Goal: Find specific page/section: Find specific page/section

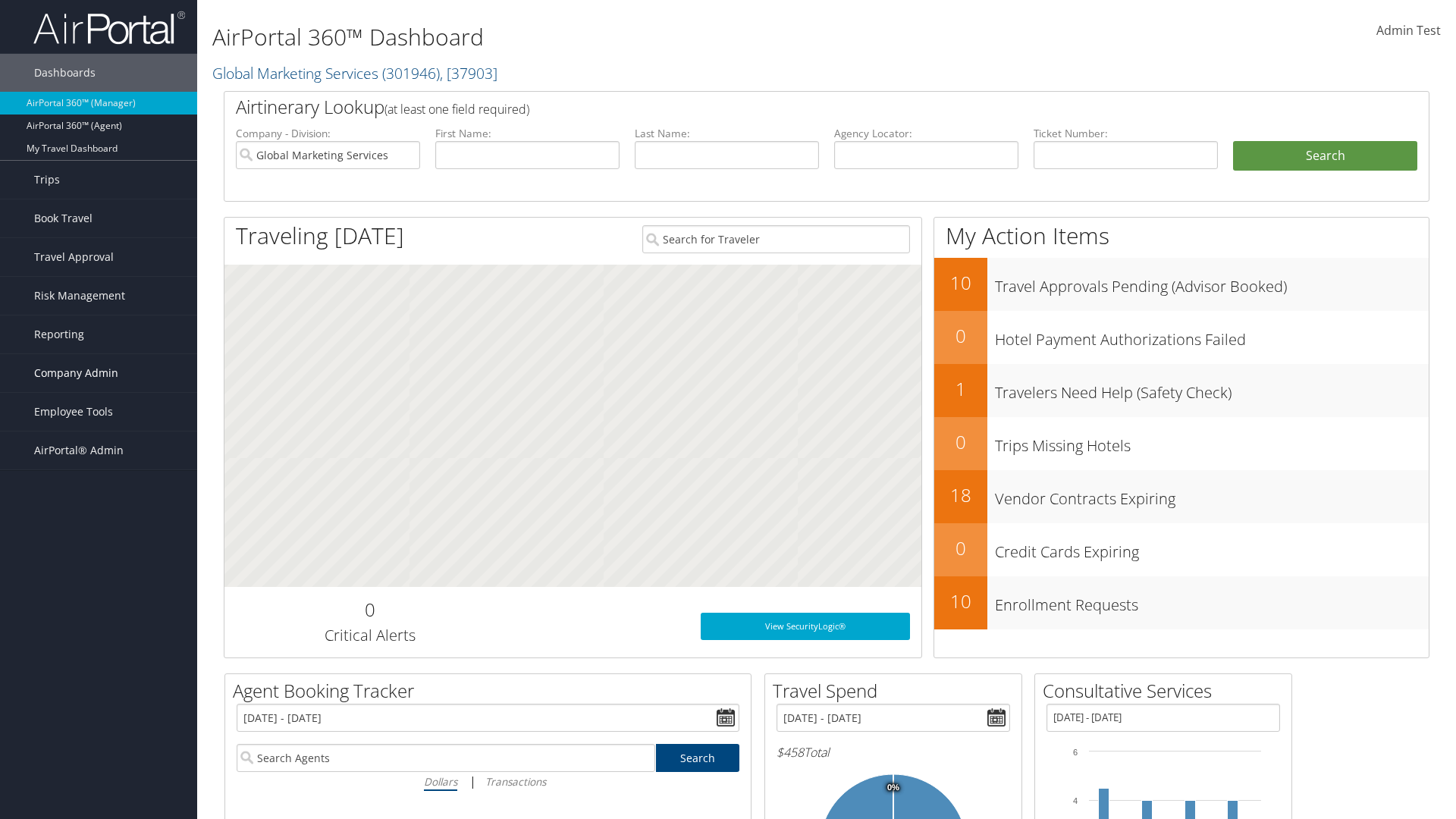
click at [99, 373] on span "Company Admin" at bounding box center [76, 373] width 84 height 38
click at [99, 517] on link "Travel Agency Contacts" at bounding box center [98, 517] width 197 height 23
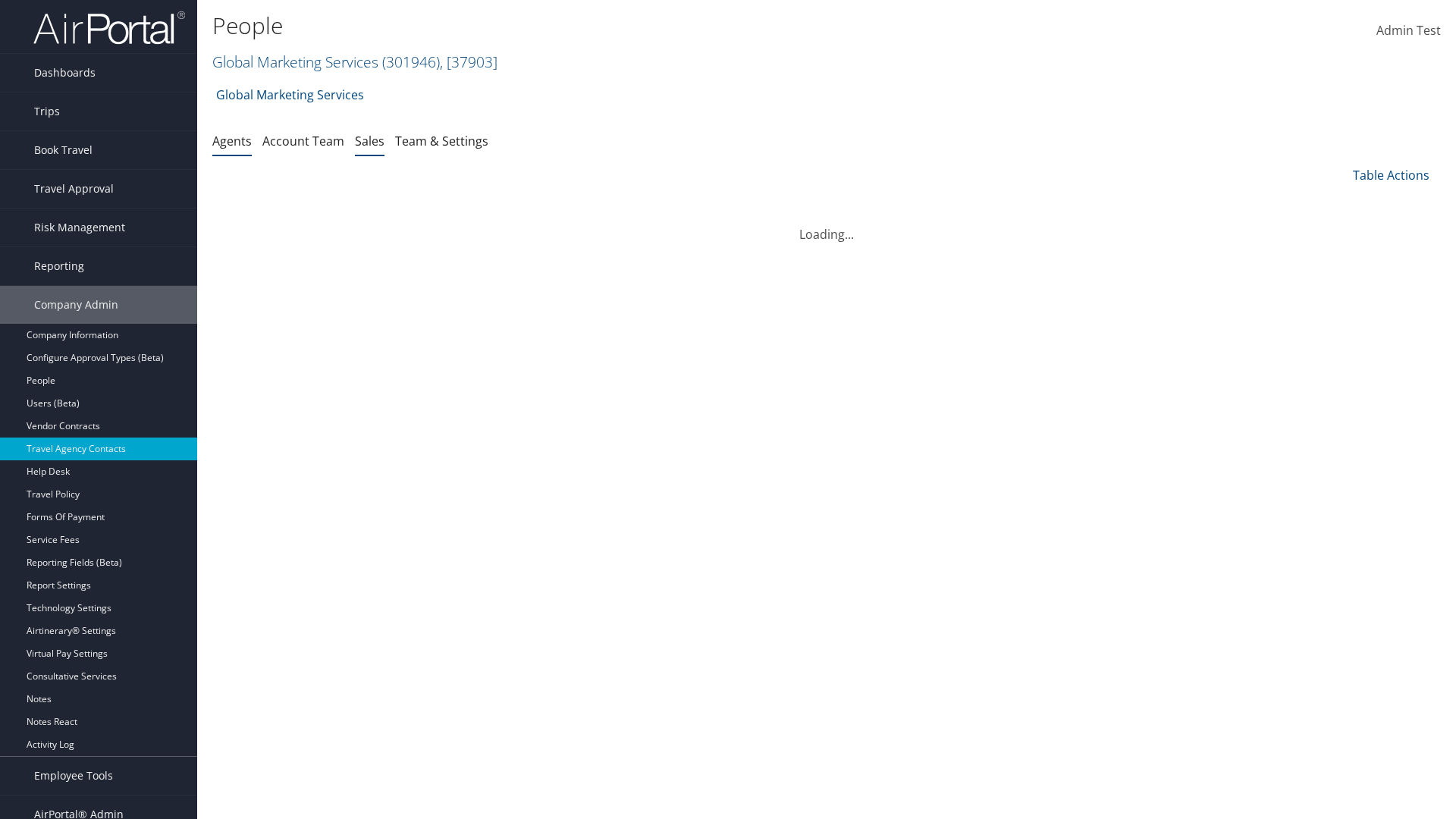
click at [369, 140] on link "Sales" at bounding box center [370, 140] width 30 height 16
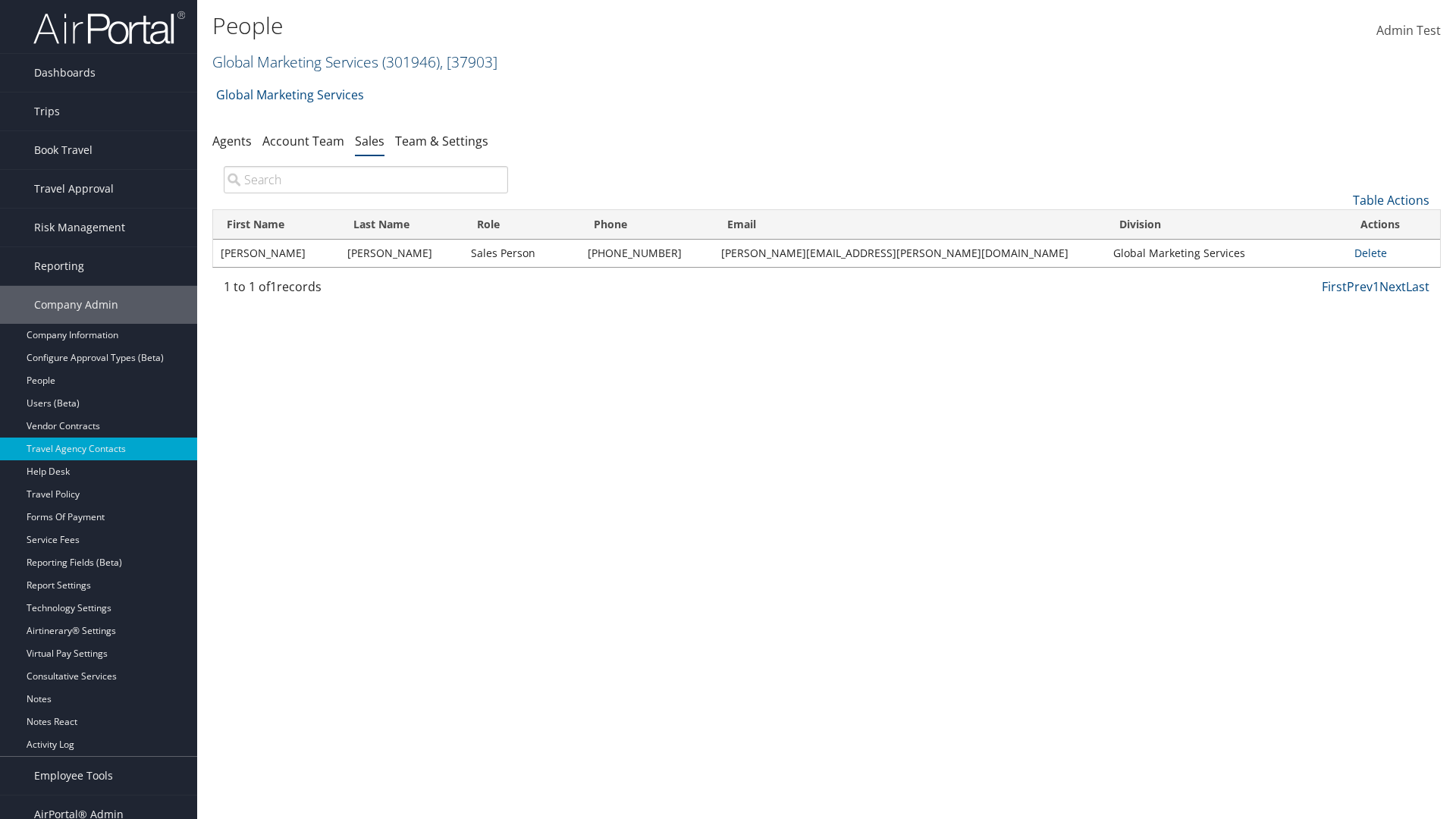
click at [294, 62] on link "Global Marketing Services ( 301946 ) , [ 37903 ]" at bounding box center [355, 62] width 285 height 20
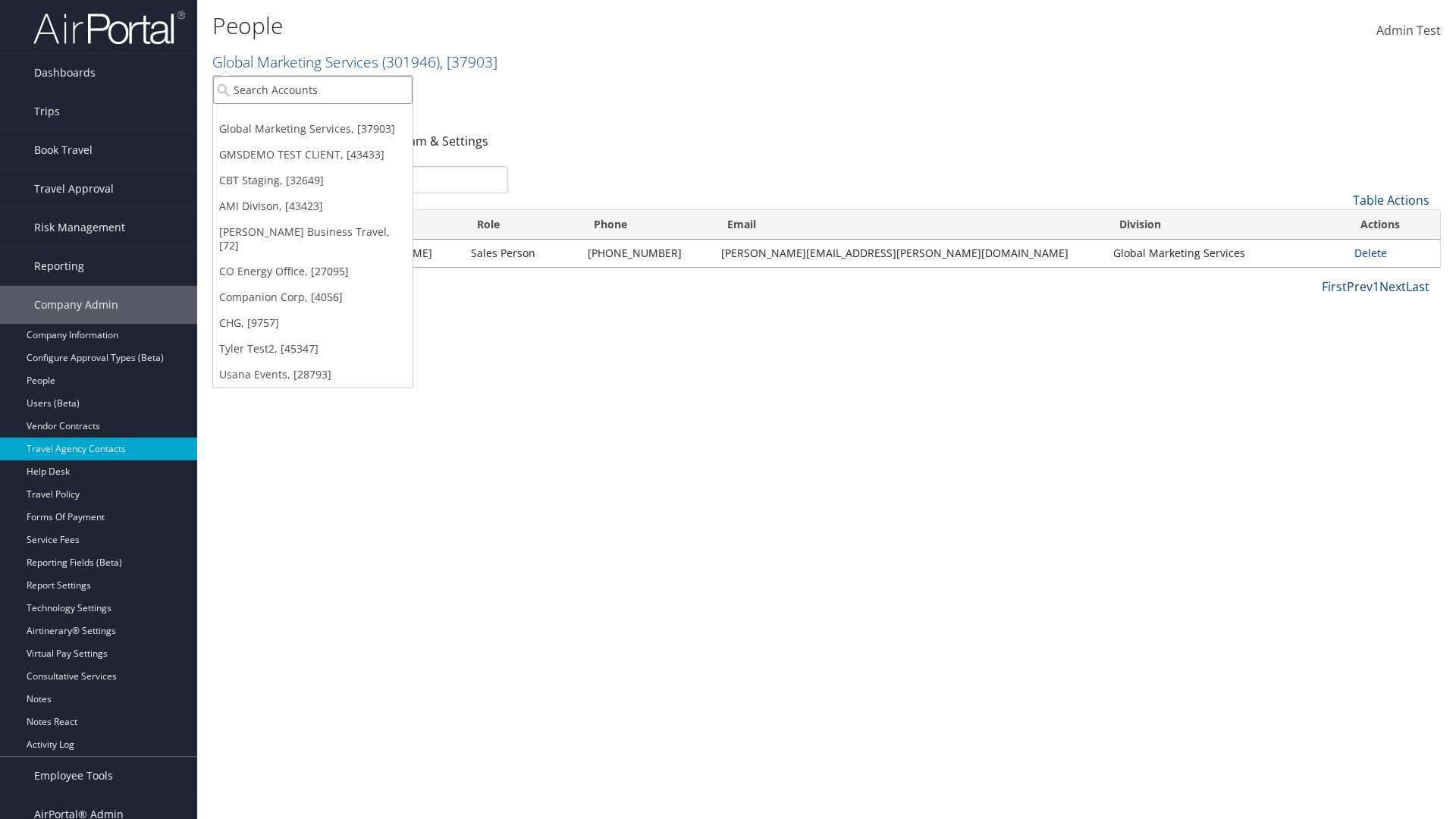
click at [312, 90] on input "search" at bounding box center [313, 90] width 199 height 28
type input "Global Marketing Services"
click at [327, 118] on div "Global Marketing Services (301946), [37903]" at bounding box center [326, 118] width 244 height 14
